Goal: Task Accomplishment & Management: Manage account settings

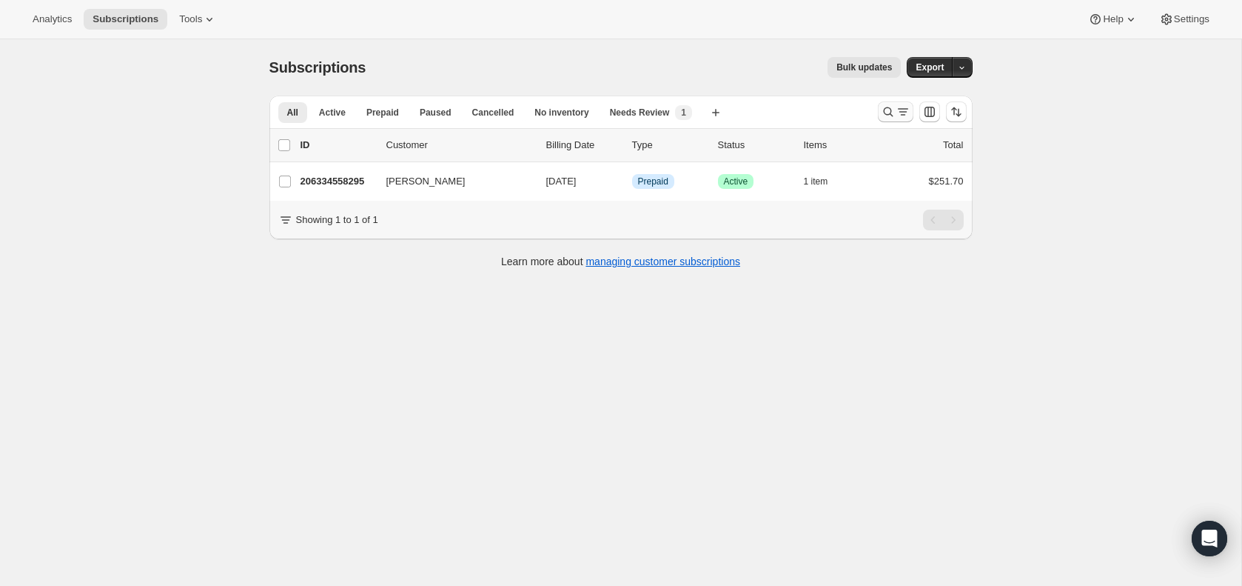
click at [884, 111] on icon "Search and filter results" at bounding box center [888, 111] width 15 height 15
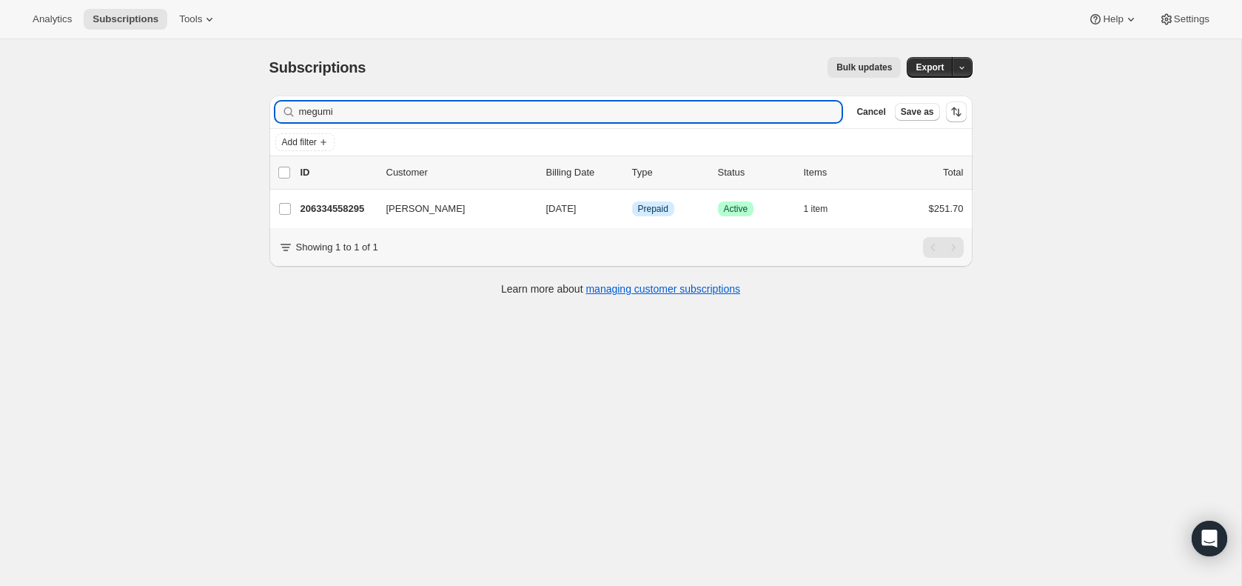
click at [834, 129] on div "Add filter" at bounding box center [620, 142] width 703 height 27
click at [774, 113] on input "megumi" at bounding box center [557, 111] width 517 height 21
paste input "[EMAIL_ADDRESS][DOMAIN_NAME]"
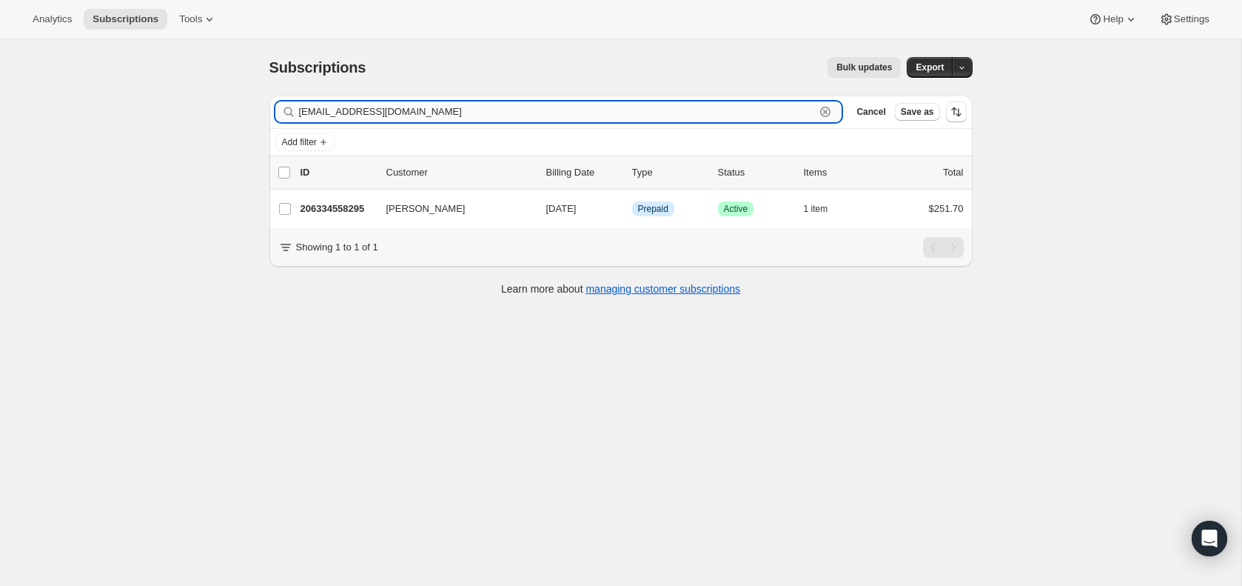
type input "[EMAIL_ADDRESS][DOMAIN_NAME]"
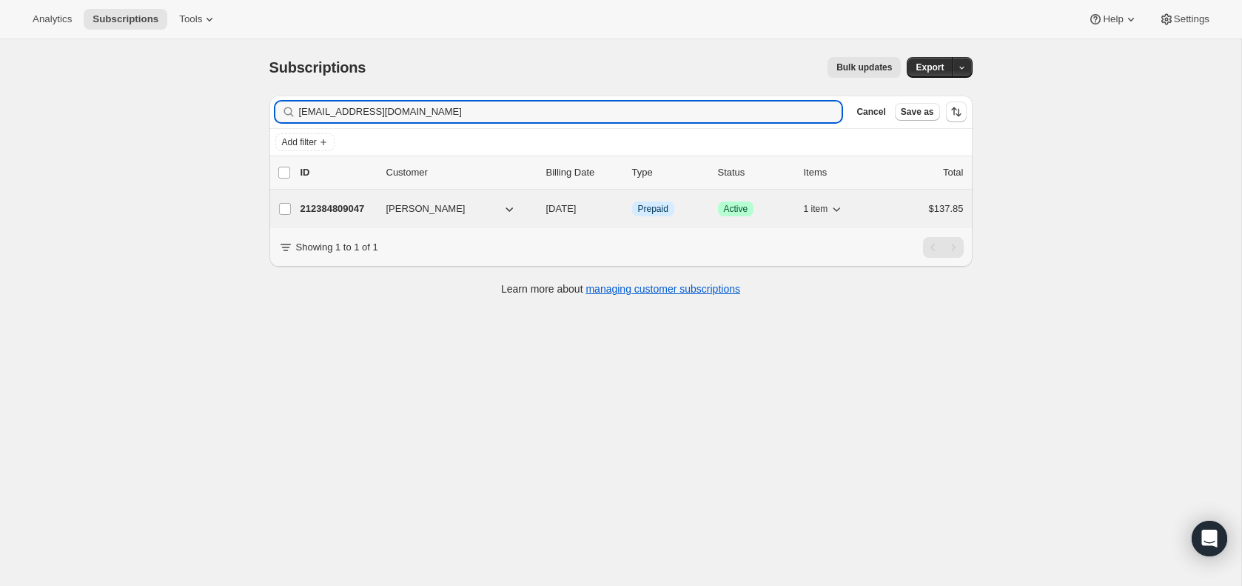
click at [362, 207] on p "212384809047" at bounding box center [338, 208] width 74 height 15
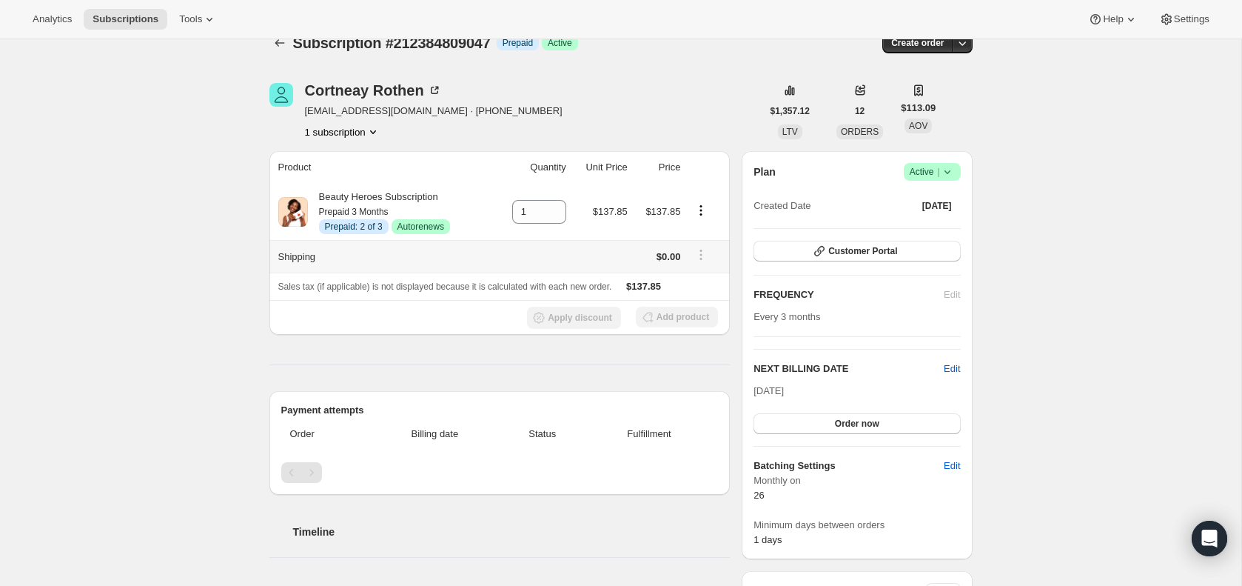
scroll to position [21, 0]
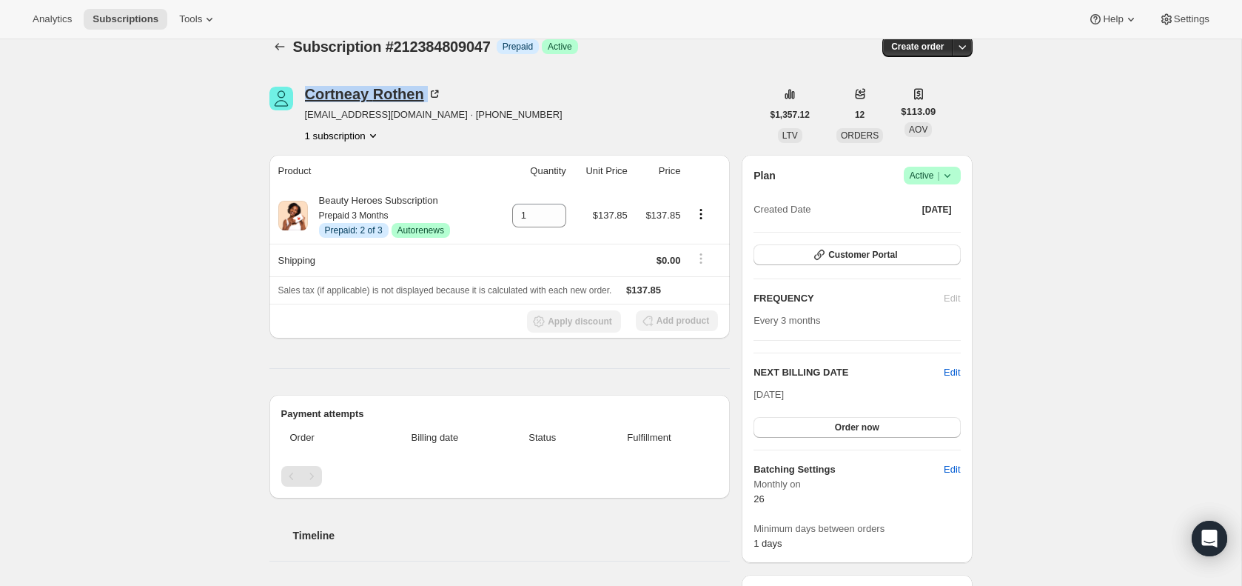
drag, startPoint x: 301, startPoint y: 94, endPoint x: 423, endPoint y: 95, distance: 122.9
click at [423, 95] on div "[PERSON_NAME] [EMAIL_ADDRESS][DOMAIN_NAME] · [PHONE_NUMBER] 1 subscription" at bounding box center [515, 115] width 492 height 56
copy div "[PERSON_NAME]"
click at [871, 250] on span "Customer Portal" at bounding box center [862, 255] width 69 height 12
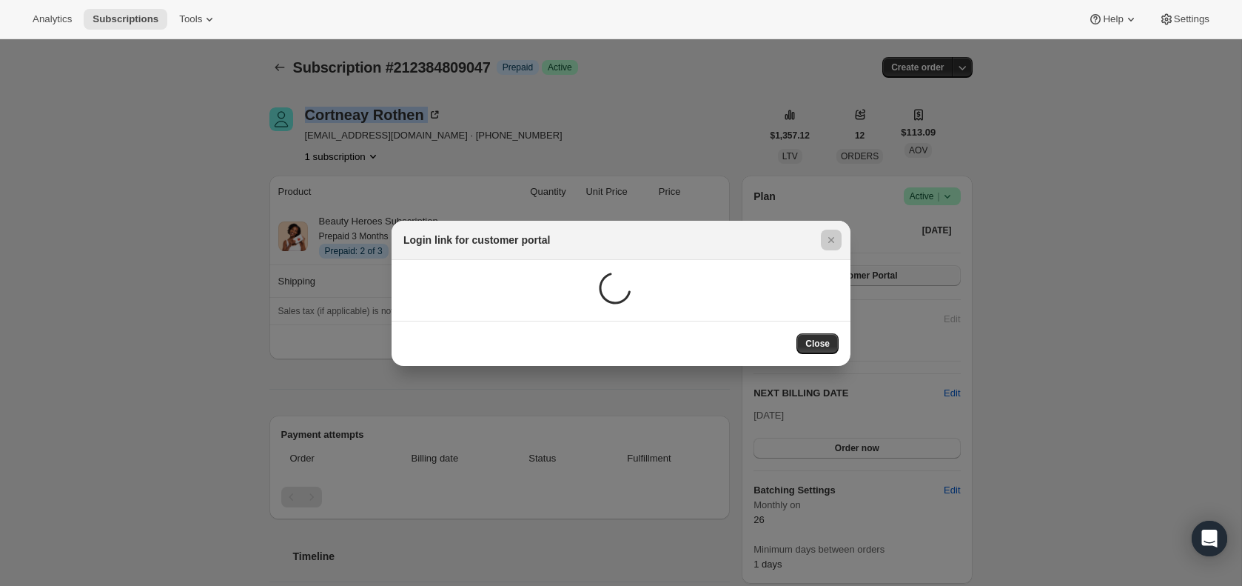
click at [871, 250] on div at bounding box center [621, 293] width 1242 height 586
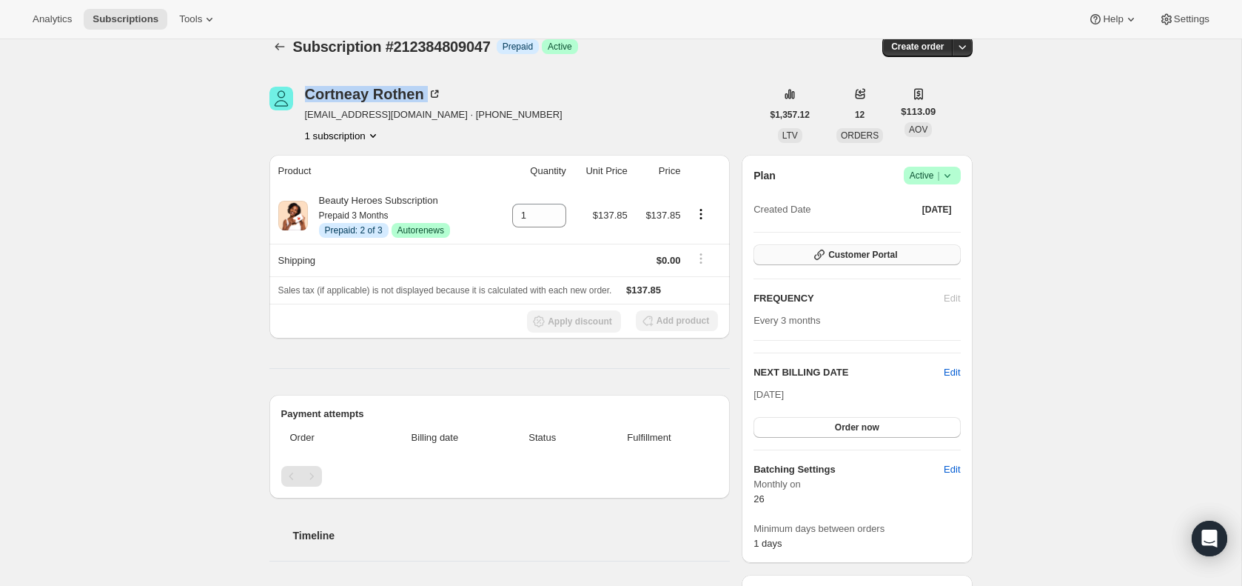
click at [852, 249] on span "Customer Portal" at bounding box center [862, 255] width 69 height 12
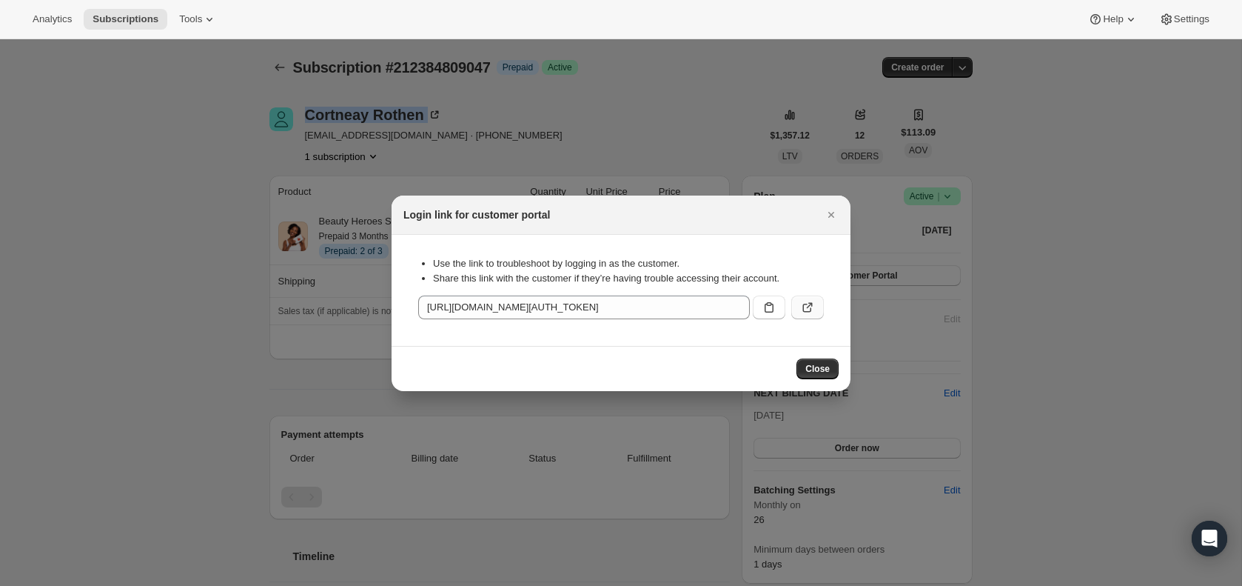
click at [804, 301] on icon ":r33:" at bounding box center [807, 307] width 15 height 15
click at [828, 215] on icon "Close" at bounding box center [831, 214] width 15 height 15
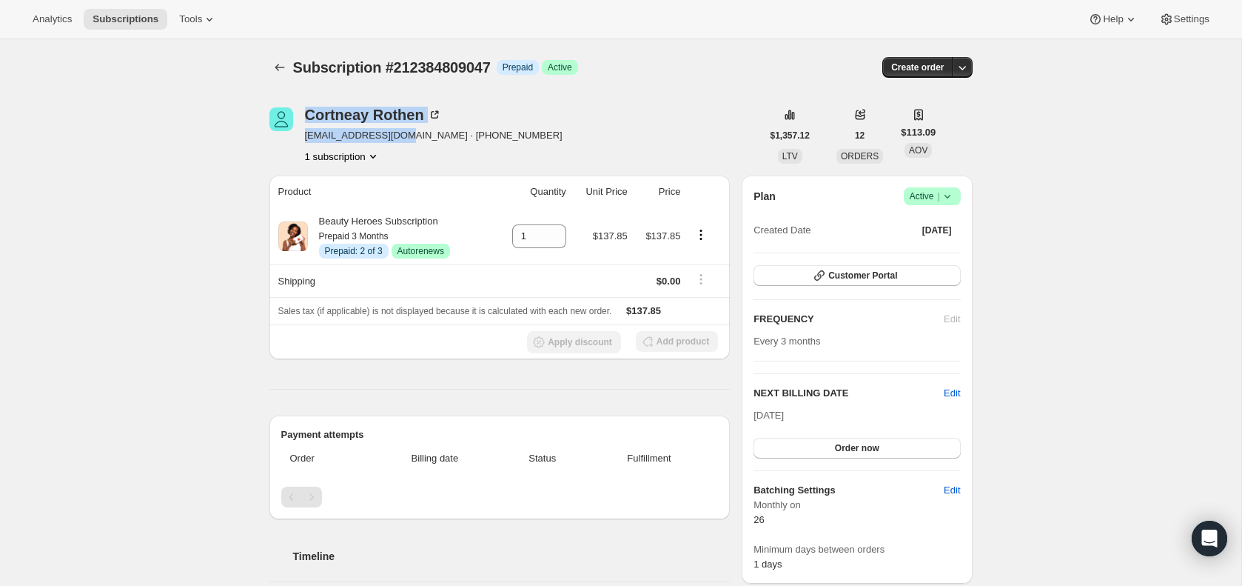
drag, startPoint x: 405, startPoint y: 139, endPoint x: 297, endPoint y: 138, distance: 108.1
click at [296, 138] on div "[PERSON_NAME] [EMAIL_ADDRESS][DOMAIN_NAME] · [PHONE_NUMBER] 1 subscription" at bounding box center [515, 135] width 492 height 56
click at [687, 96] on div "[PERSON_NAME] [EMAIL_ADDRESS][DOMAIN_NAME] · [PHONE_NUMBER] 1 subscription $1,3…" at bounding box center [615, 499] width 715 height 831
drag, startPoint x: 402, startPoint y: 137, endPoint x: 301, endPoint y: 134, distance: 101.5
click at [301, 134] on div "[PERSON_NAME] [EMAIL_ADDRESS][DOMAIN_NAME] · [PHONE_NUMBER] 1 subscription" at bounding box center [515, 135] width 492 height 56
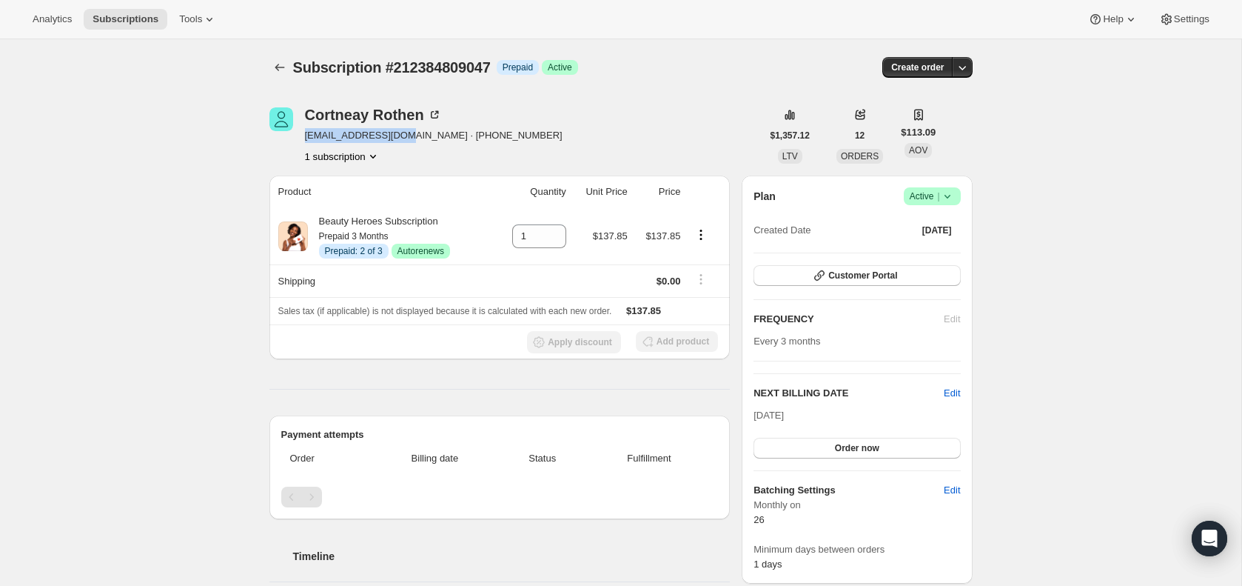
copy span "[EMAIL_ADDRESS][DOMAIN_NAME]"
